Goal: Task Accomplishment & Management: Complete application form

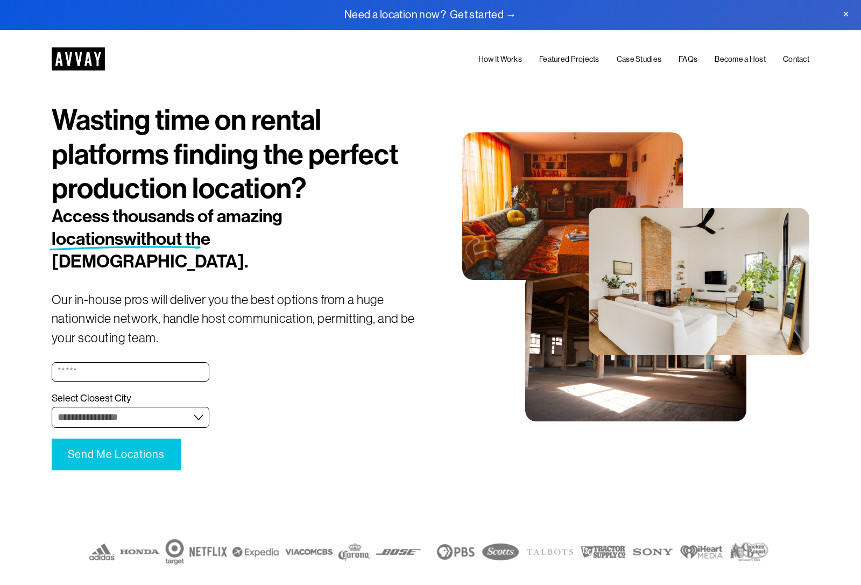
click at [510, 64] on link "How It Works" at bounding box center [500, 59] width 44 height 13
click at [567, 60] on link "Featured Projects" at bounding box center [569, 59] width 60 height 13
click at [727, 61] on link "Become a Host" at bounding box center [740, 59] width 51 height 13
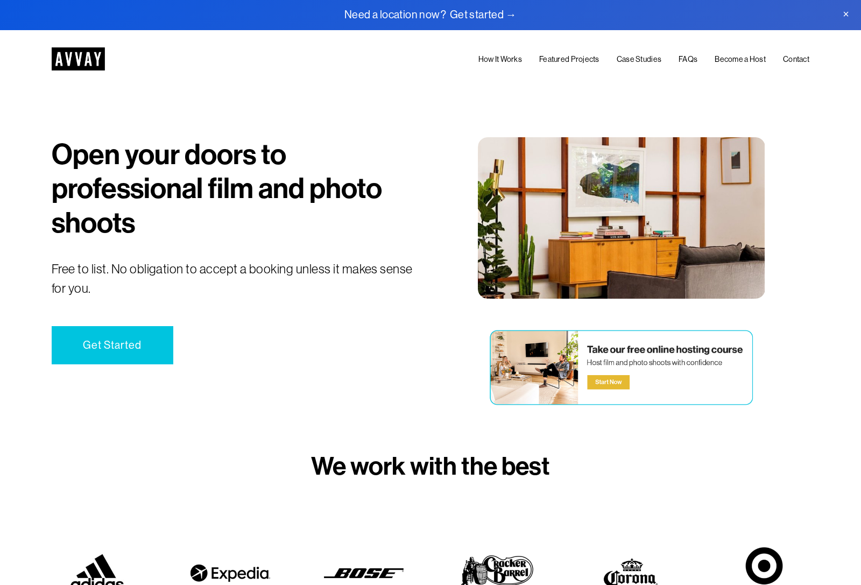
click at [103, 348] on link "Get Started" at bounding box center [113, 345] width 122 height 39
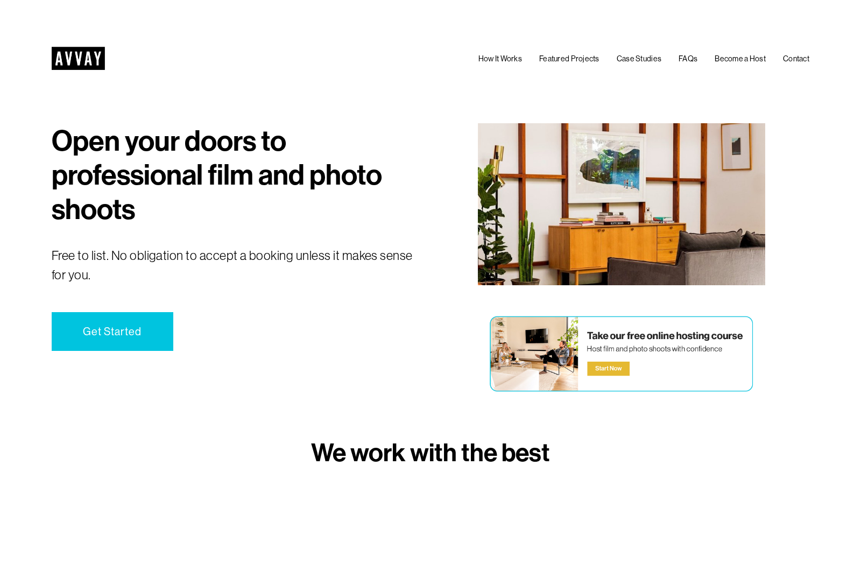
scroll to position [2260, 0]
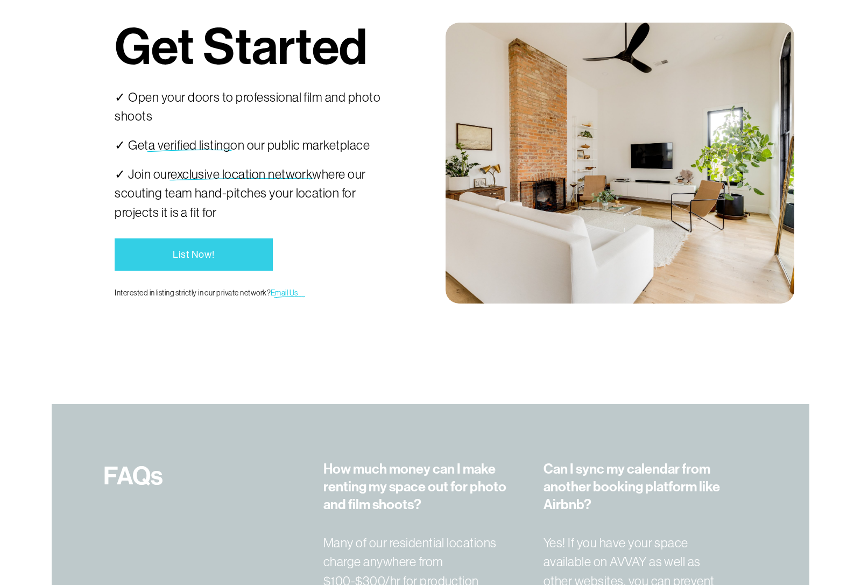
click at [194, 253] on link "List Now!" at bounding box center [194, 254] width 158 height 33
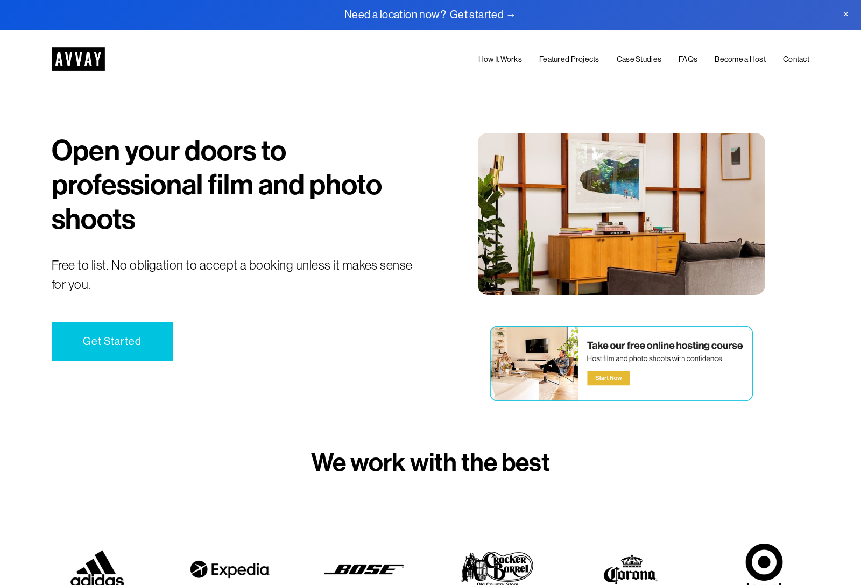
scroll to position [0, 0]
